Goal: Find contact information: Find contact information

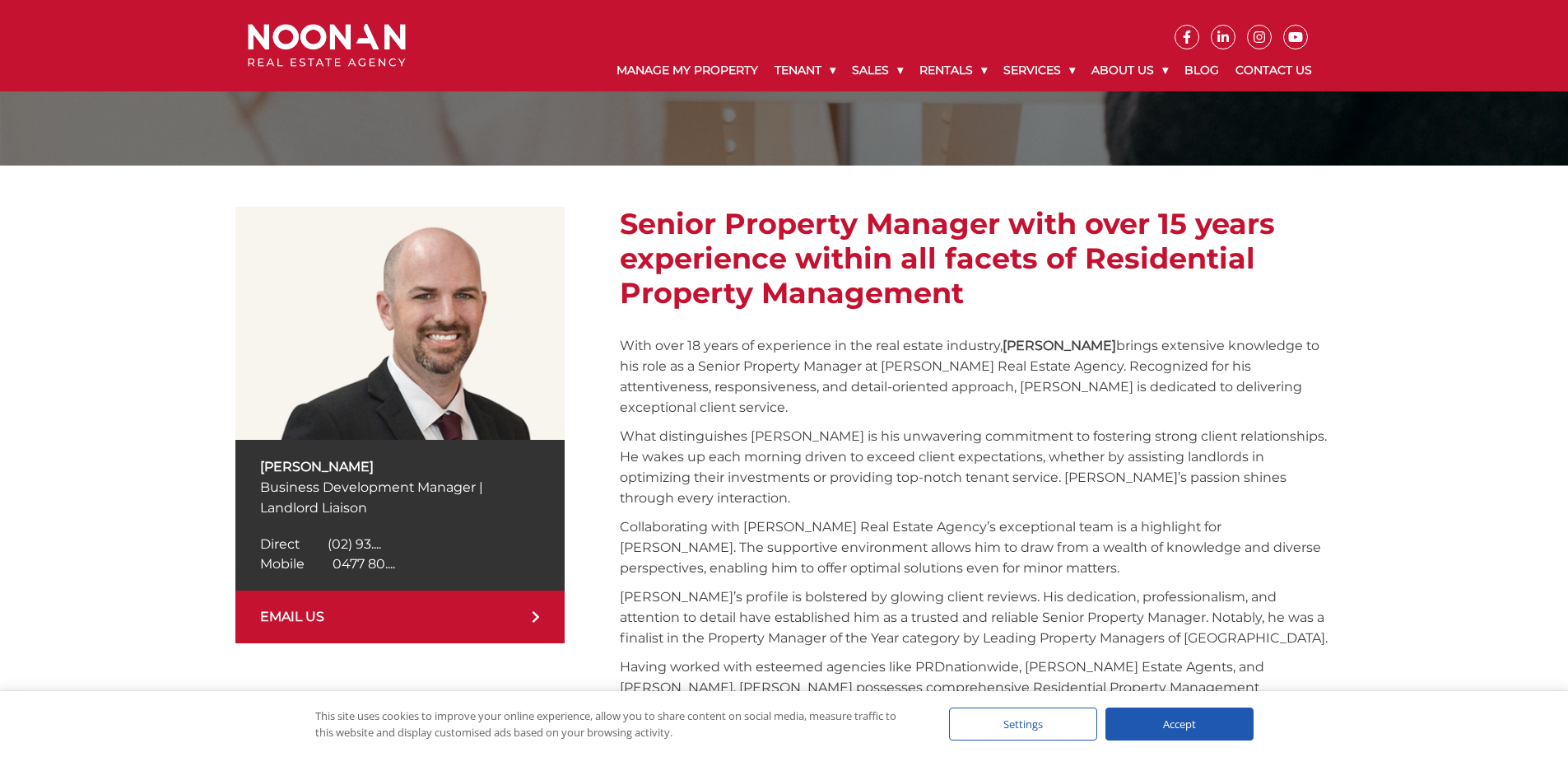
scroll to position [163, 0]
drag, startPoint x: 334, startPoint y: 47, endPoint x: 1289, endPoint y: 72, distance: 955.3
click at [1289, 72] on link "Contact Us" at bounding box center [1274, 70] width 93 height 43
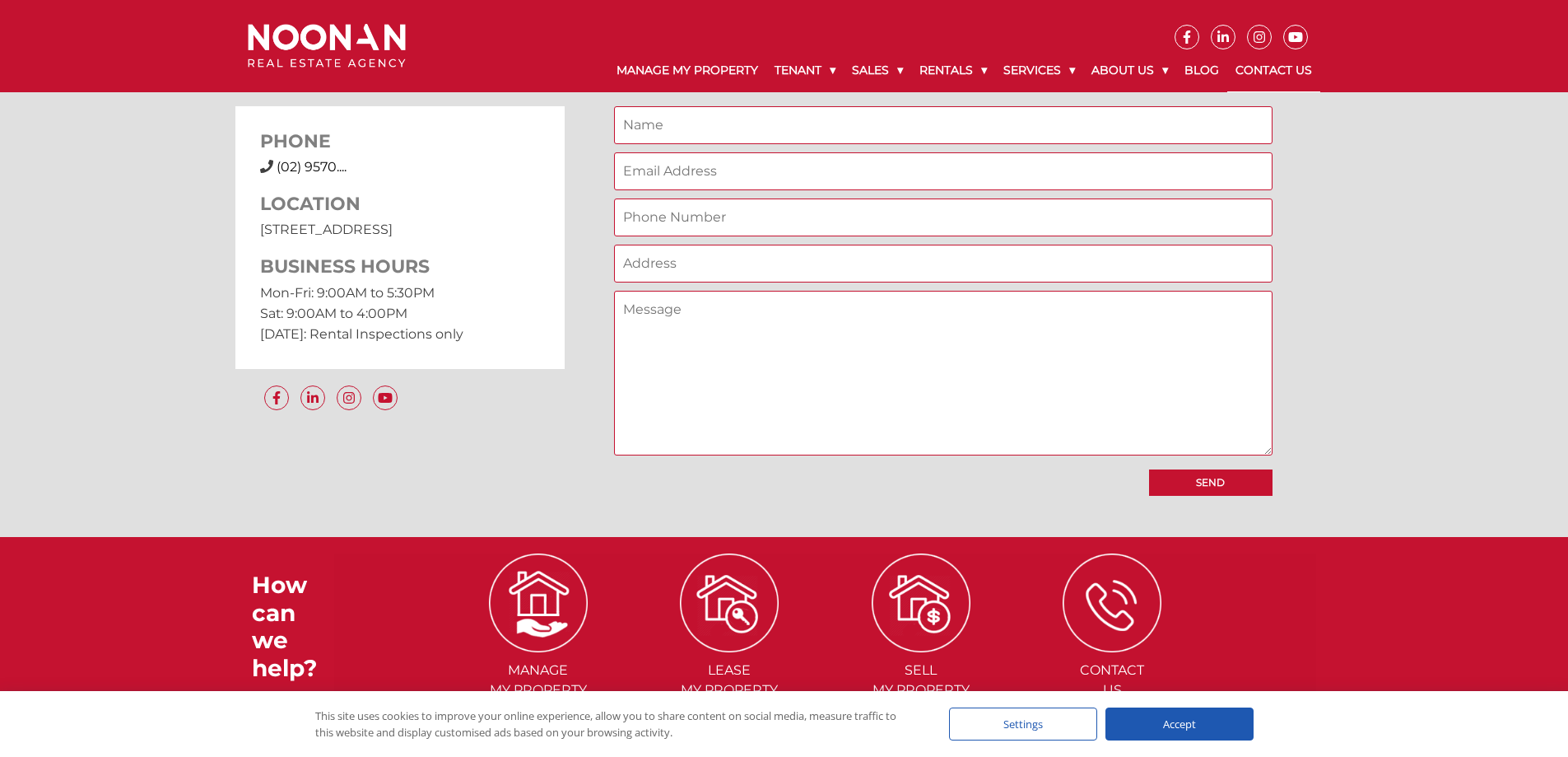
scroll to position [1115, 0]
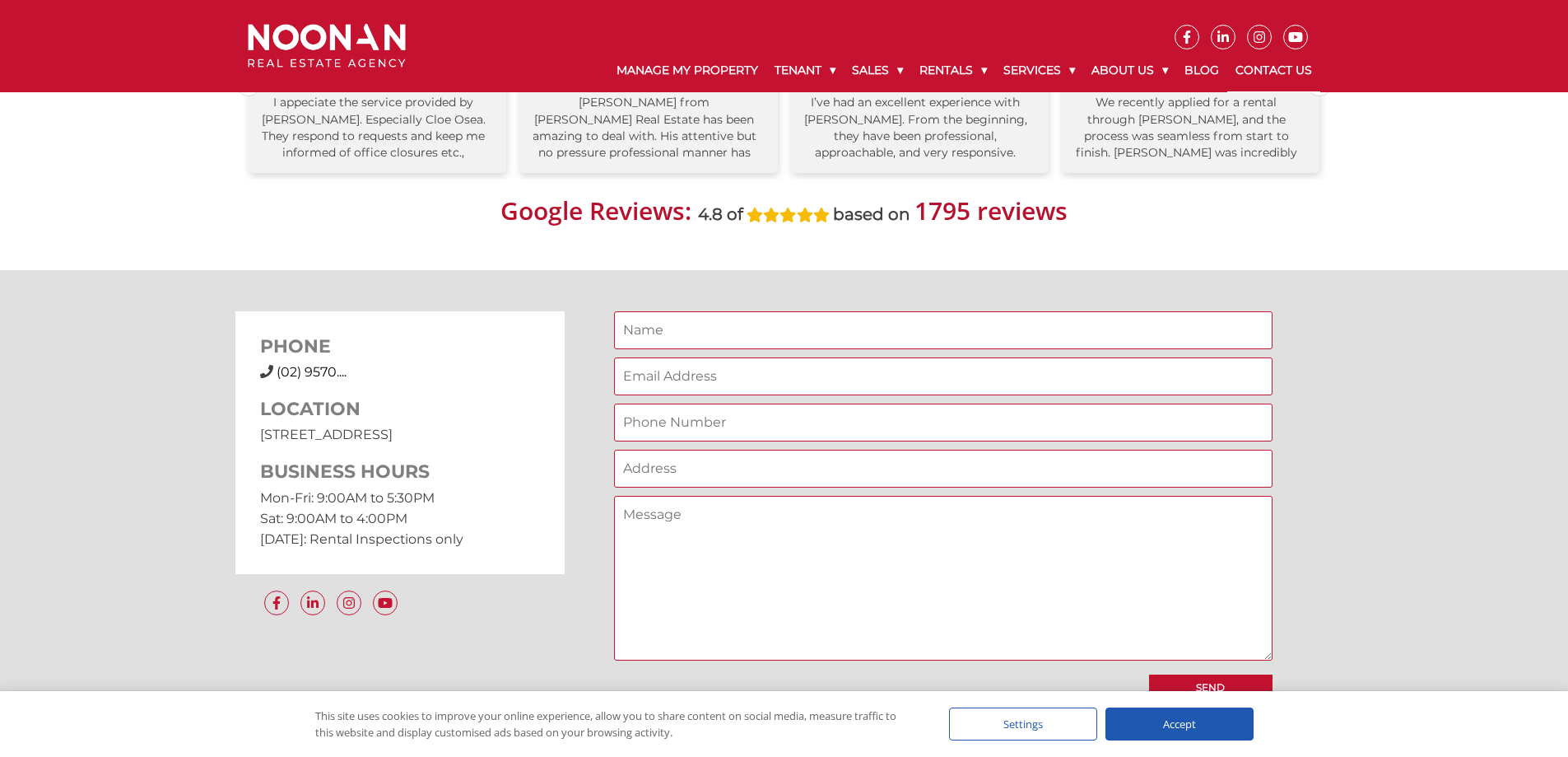
drag, startPoint x: 326, startPoint y: 374, endPoint x: 316, endPoint y: 374, distance: 10.0
click at [316, 374] on span "(02) 9570...." at bounding box center [311, 372] width 70 height 16
